Goal: Information Seeking & Learning: Compare options

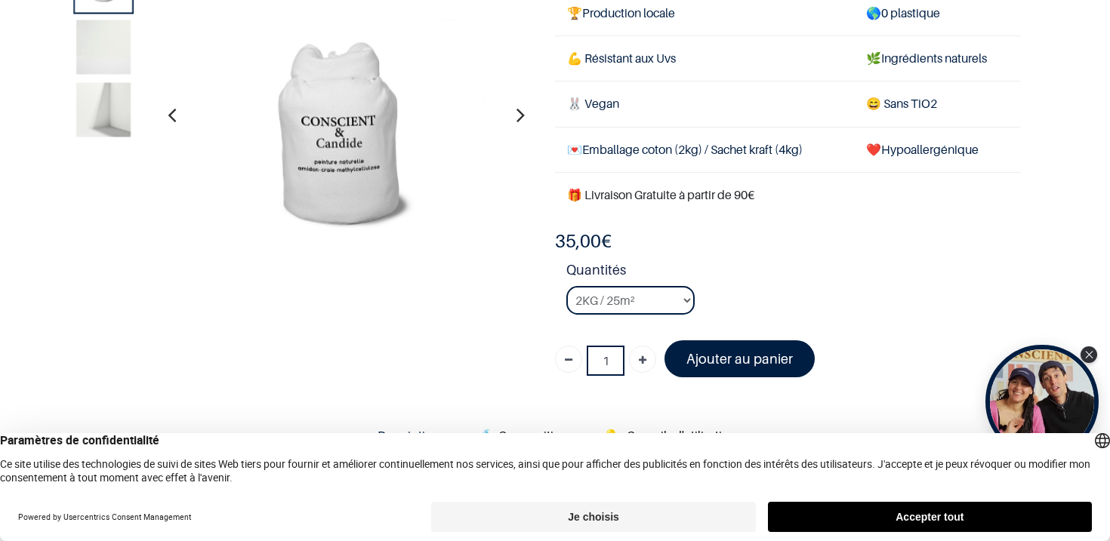
scroll to position [129, 0]
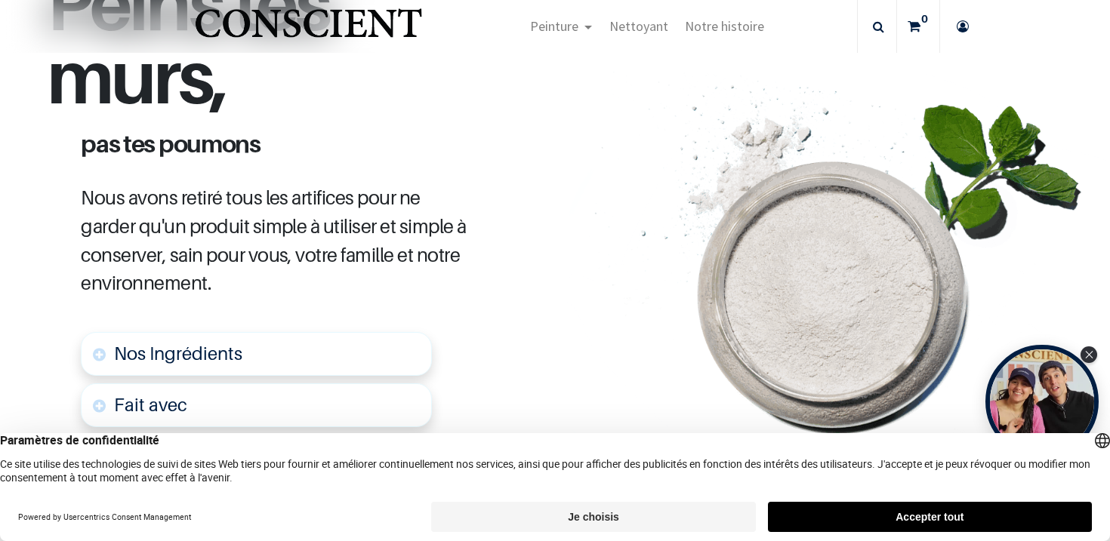
scroll to position [662, 0]
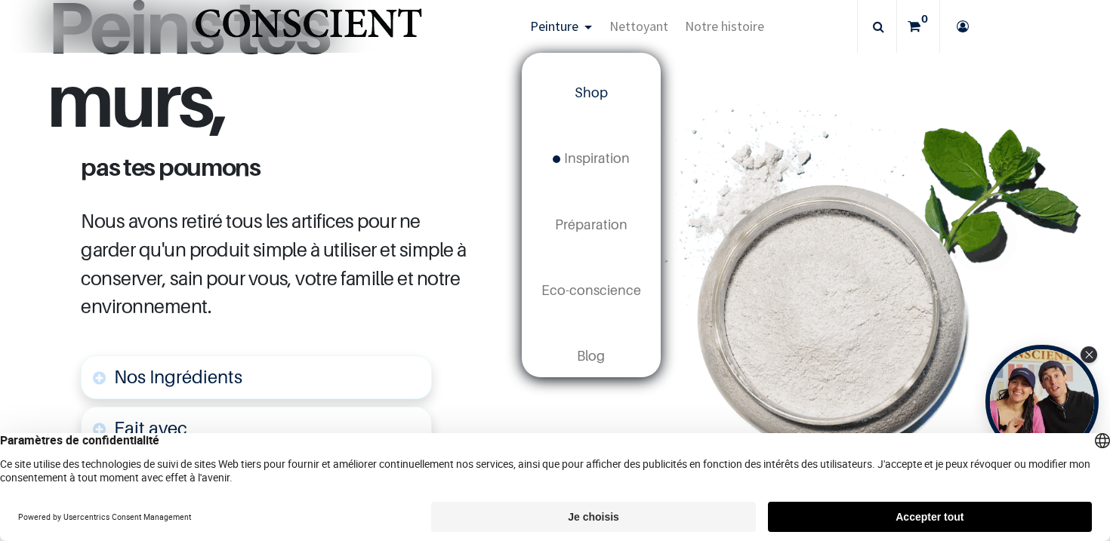
click at [585, 90] on span "Shop" at bounding box center [590, 93] width 33 height 16
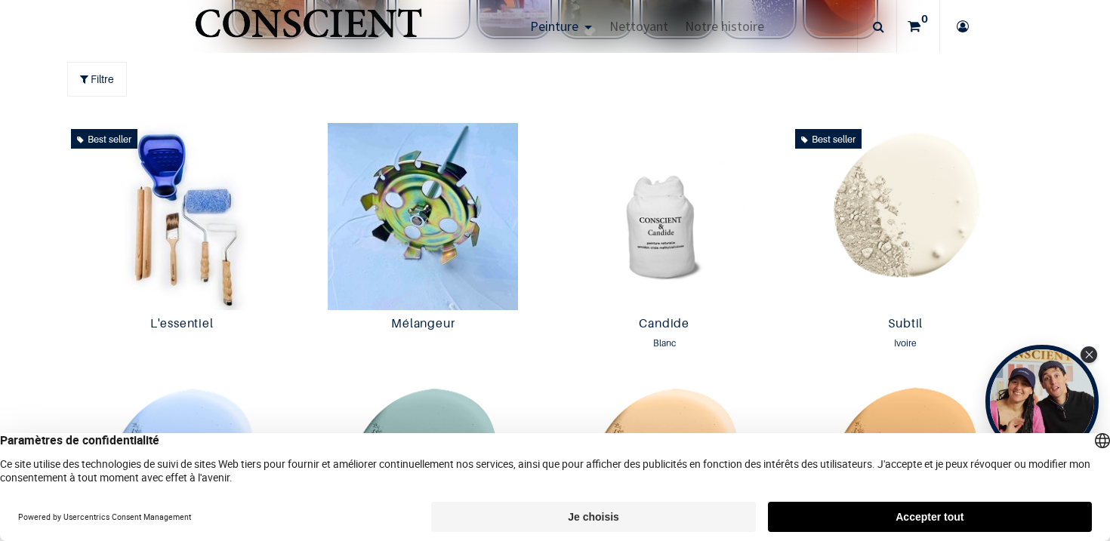
scroll to position [750, 0]
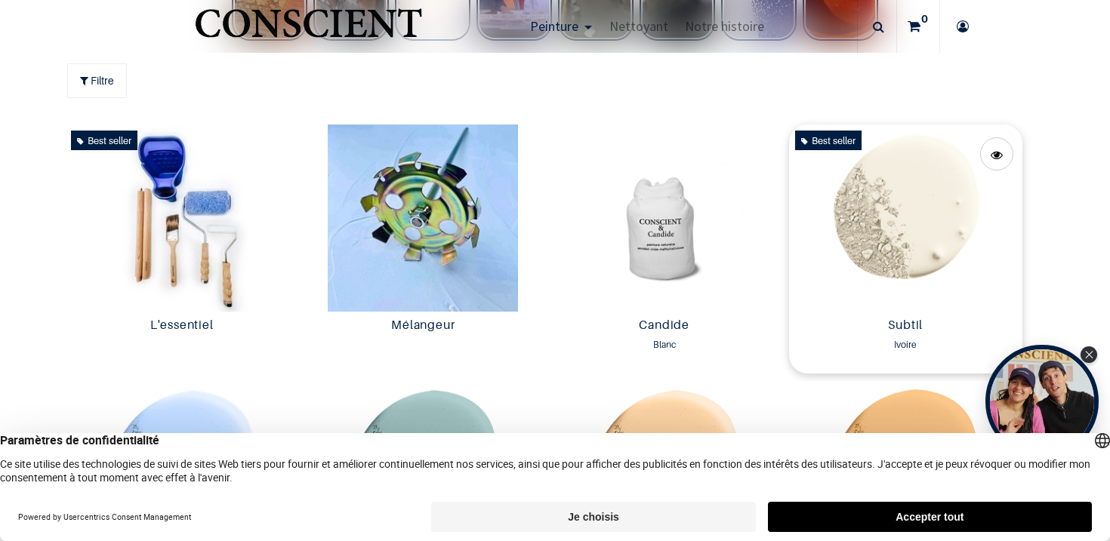
click at [926, 196] on img at bounding box center [906, 218] width 234 height 187
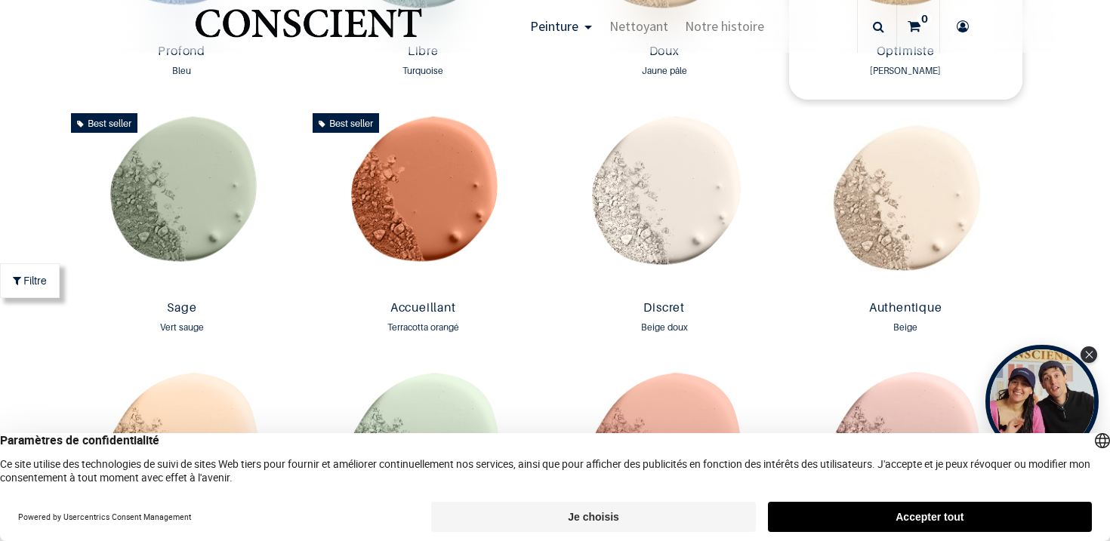
scroll to position [1240, 0]
click at [975, 204] on img at bounding box center [906, 199] width 234 height 187
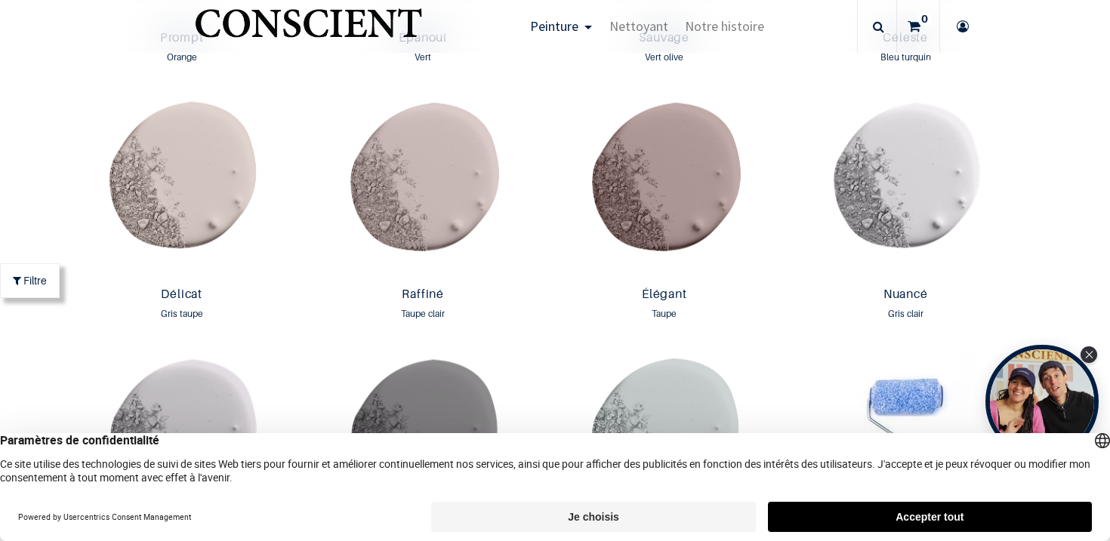
scroll to position [2279, 0]
click at [697, 151] on img at bounding box center [664, 187] width 234 height 187
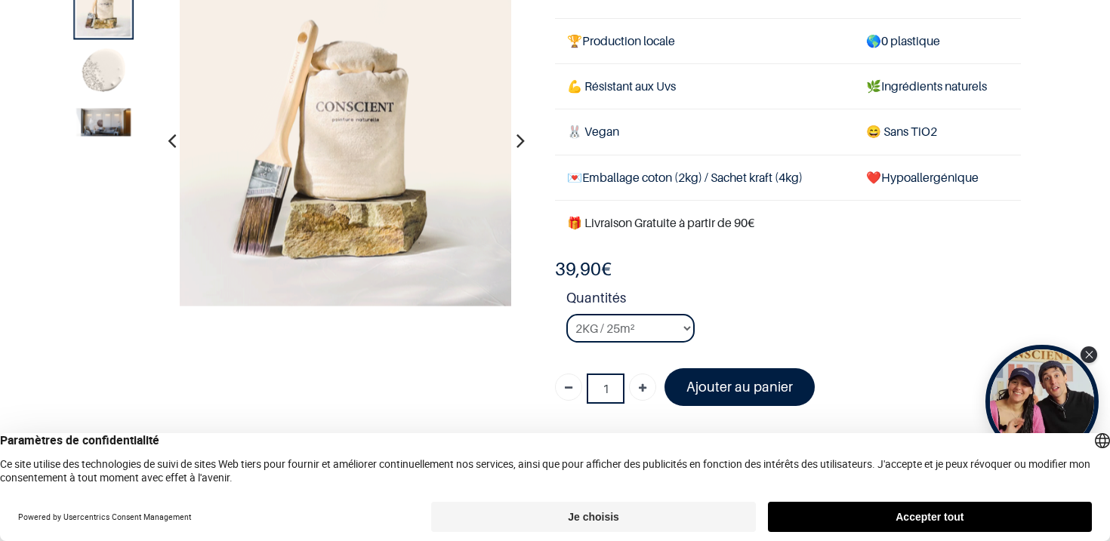
scroll to position [100, 0]
click at [521, 141] on icon "button" at bounding box center [520, 139] width 8 height 41
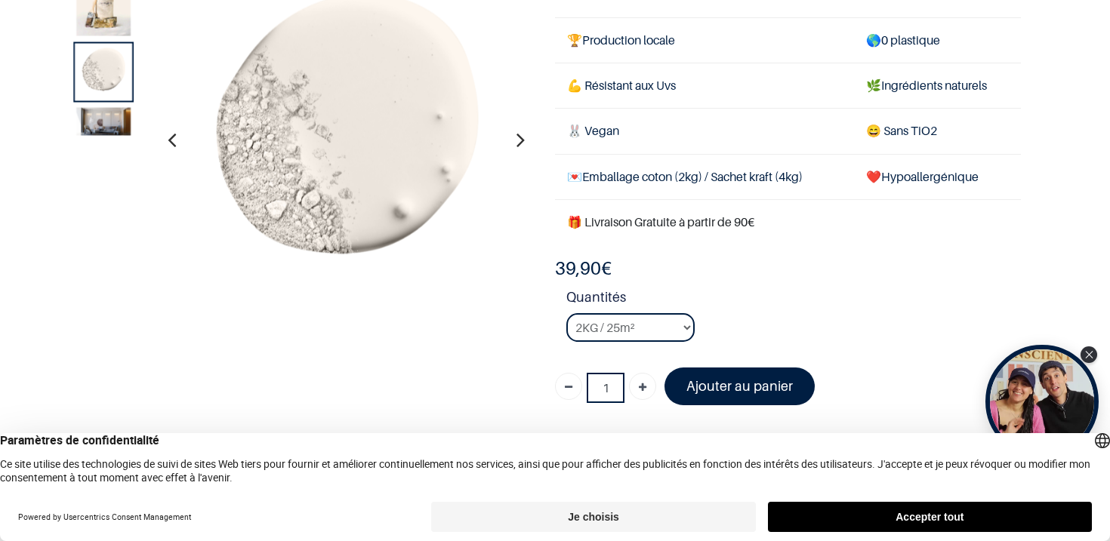
click at [521, 141] on icon "button" at bounding box center [520, 139] width 8 height 41
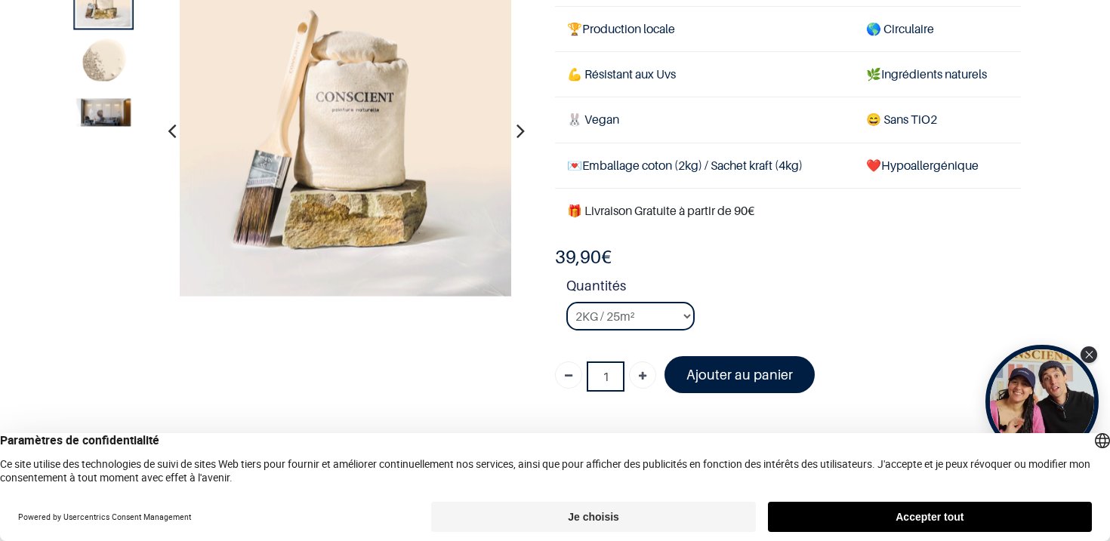
scroll to position [110, 0]
click at [523, 130] on icon "button" at bounding box center [520, 129] width 8 height 41
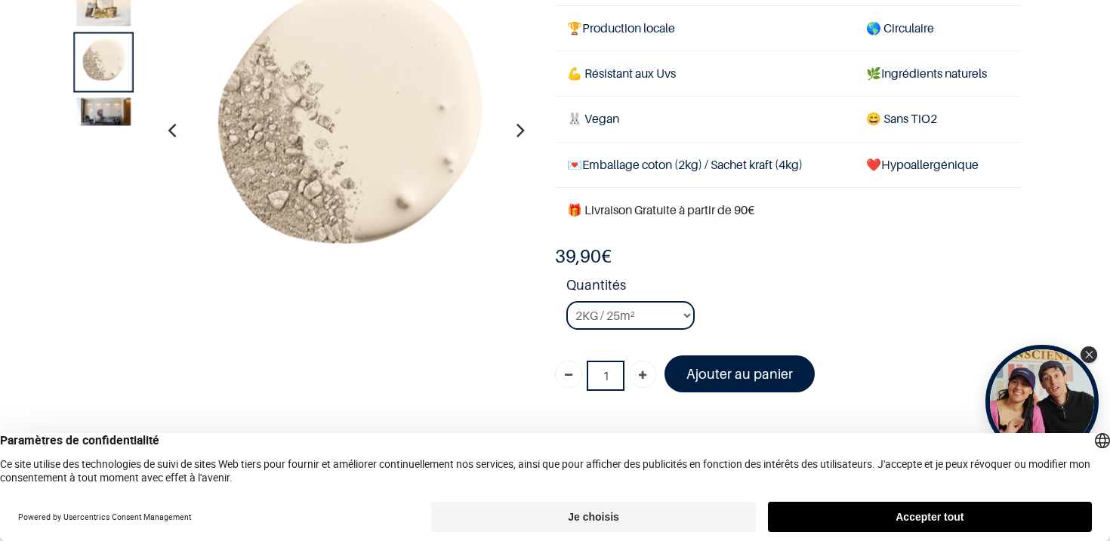
click at [523, 130] on icon "button" at bounding box center [520, 129] width 8 height 41
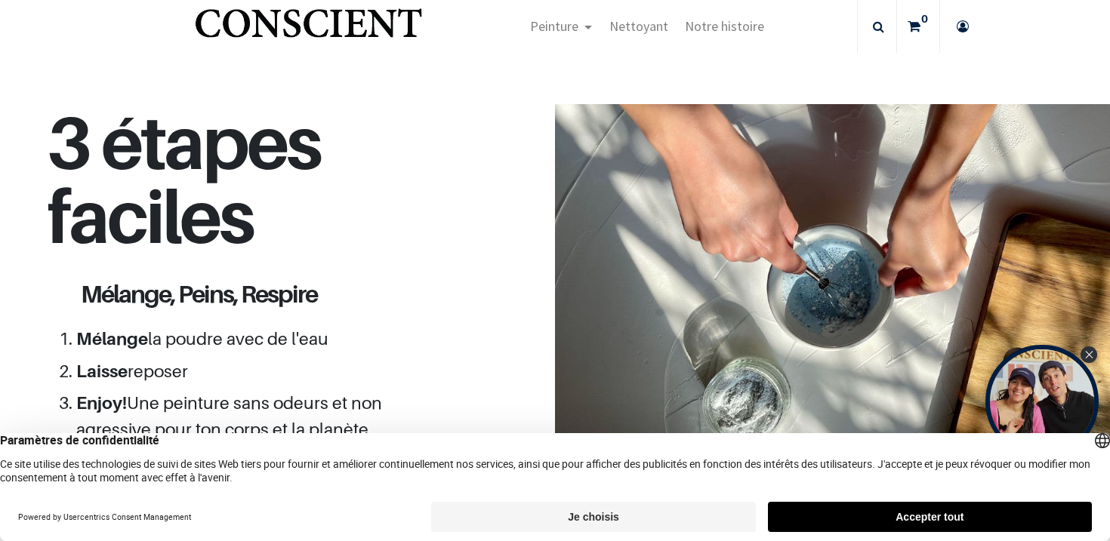
scroll to position [1264, 0]
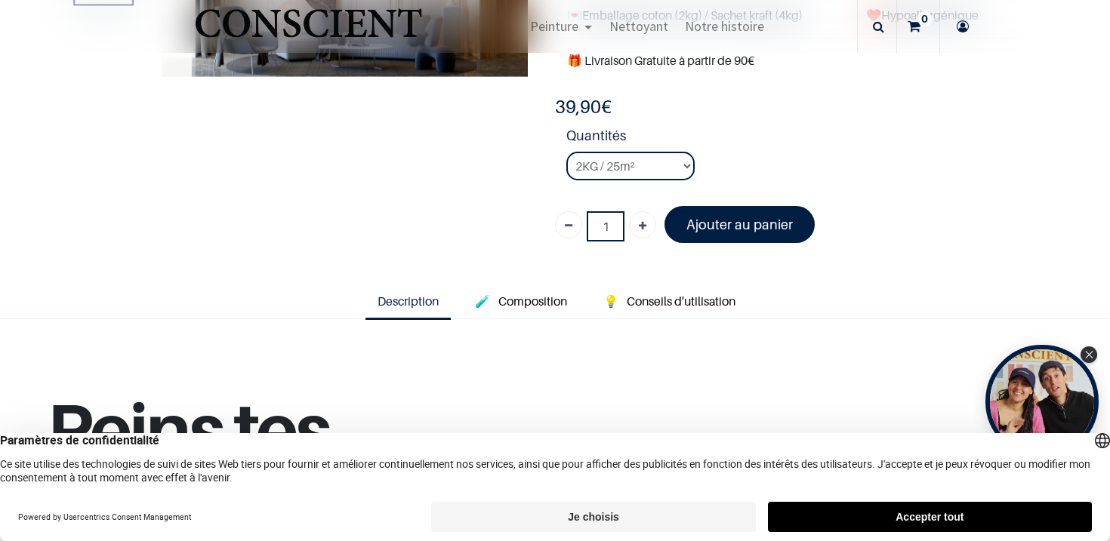
scroll to position [226, 0]
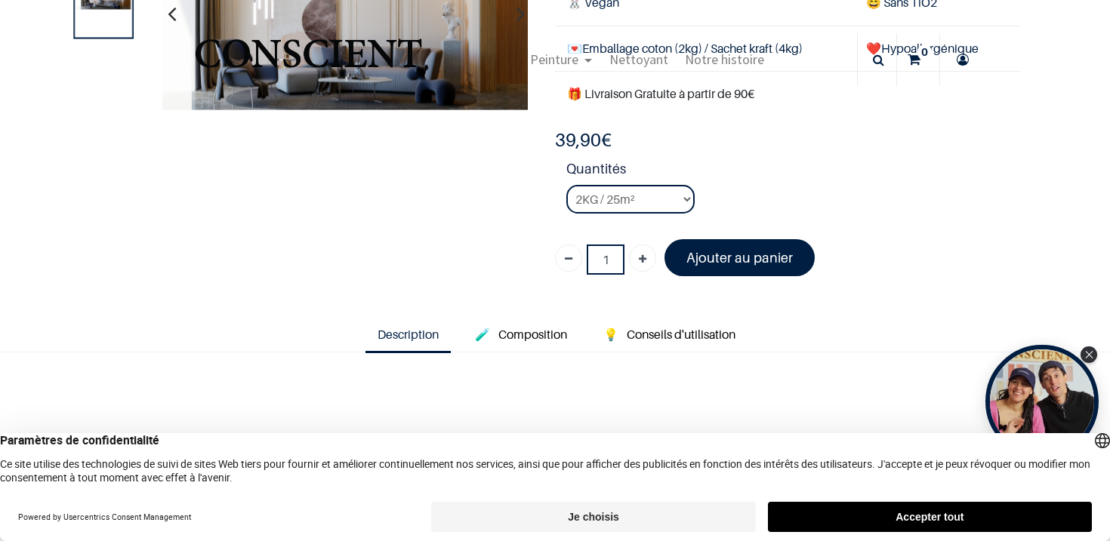
click at [411, 327] on span "Description" at bounding box center [407, 334] width 61 height 15
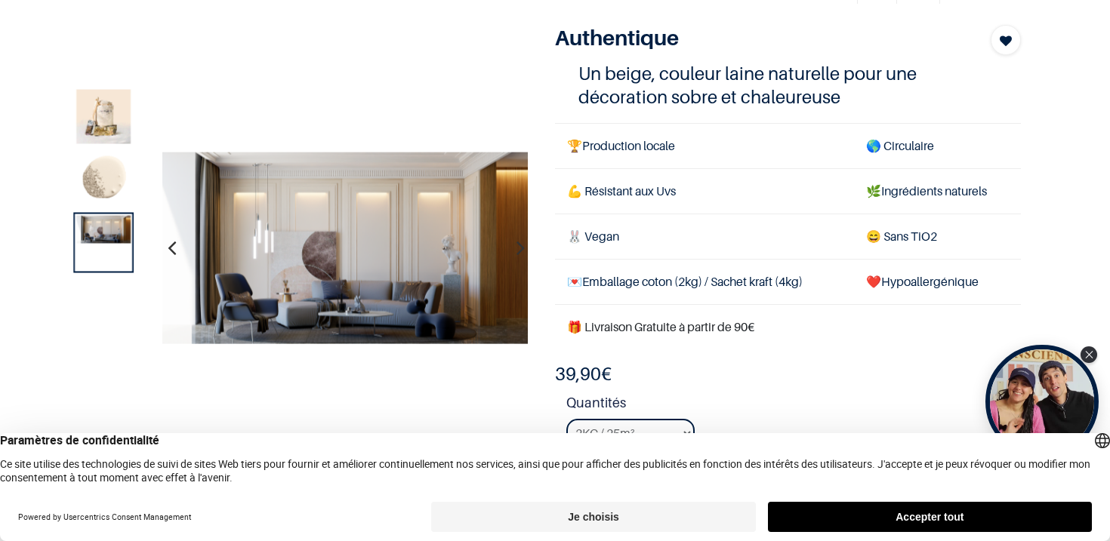
scroll to position [82, 0]
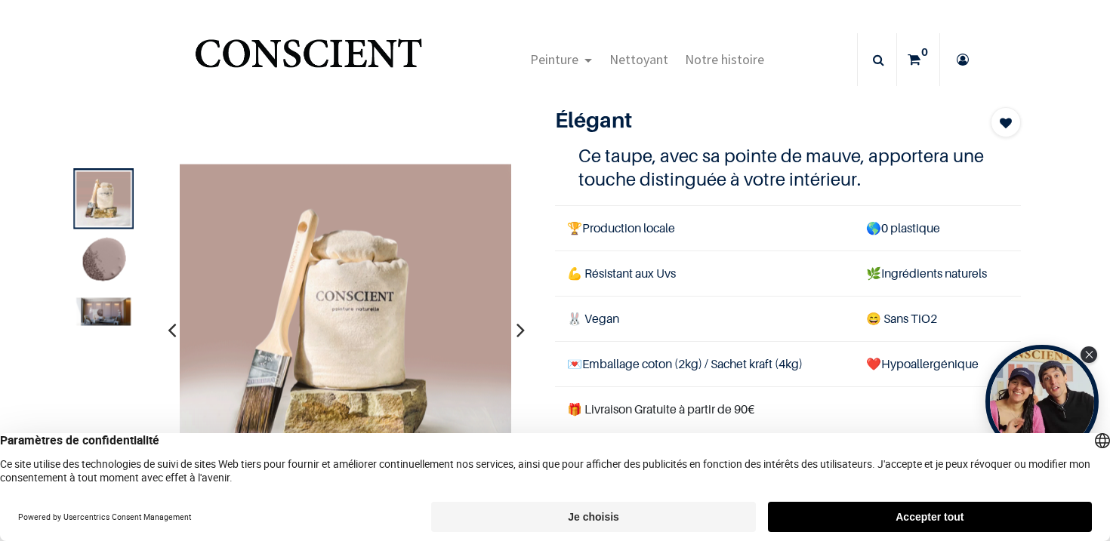
click at [519, 331] on icon "button" at bounding box center [520, 329] width 8 height 41
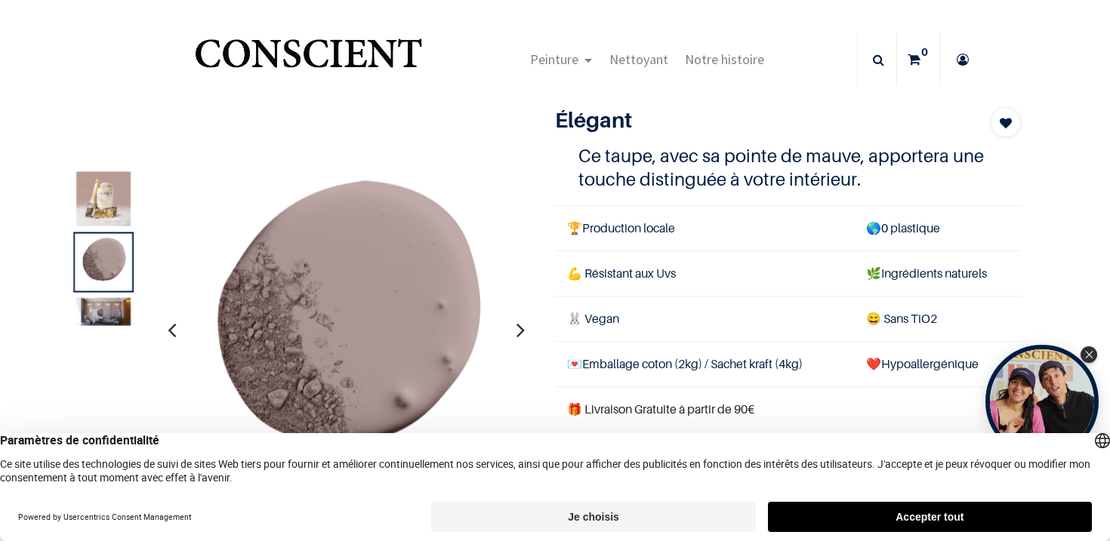
click at [519, 331] on icon "button" at bounding box center [520, 329] width 8 height 41
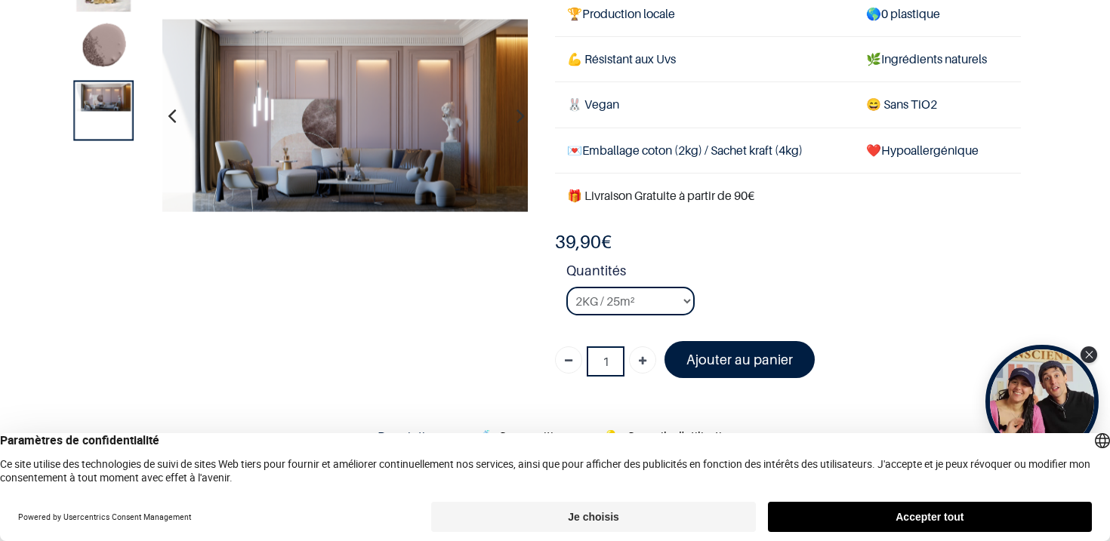
scroll to position [126, 0]
